Goal: Task Accomplishment & Management: Use online tool/utility

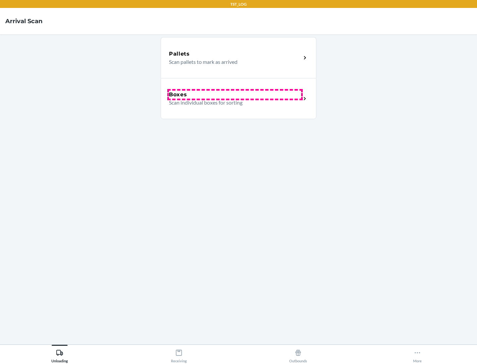
click at [235, 95] on div "Boxes" at bounding box center [235, 95] width 132 height 8
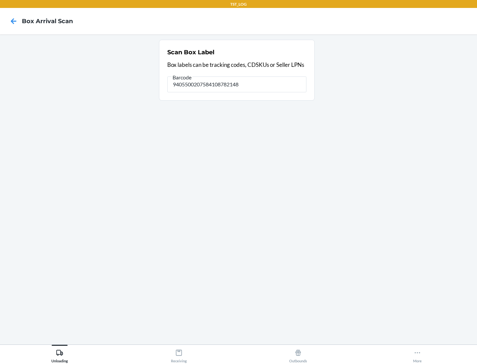
type input "9405500207584108782148"
